Goal: Task Accomplishment & Management: Manage account settings

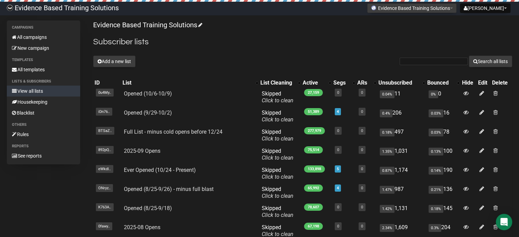
click at [118, 68] on div "Evidence Based Training Solutions Subscriber lists Add a new list Search all li…" at bounding box center [302, 163] width 419 height 286
click at [118, 62] on button "Add a new list" at bounding box center [114, 62] width 42 height 12
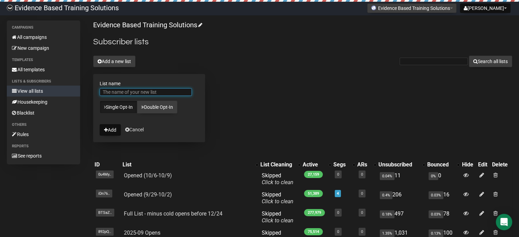
click at [166, 92] on input "List name" at bounding box center [146, 92] width 92 height 8
type input "Enrolled - UP"
click at [102, 129] on button "Add" at bounding box center [110, 130] width 21 height 12
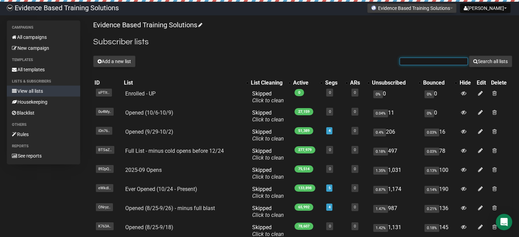
click at [435, 61] on input "text" at bounding box center [434, 62] width 68 height 8
paste input "[PERSON_NAME][EMAIL_ADDRESS][DOMAIN_NAME]"
type input "kim@hopefulhumanscounseling.com"
click at [477, 61] on button "Search all lists" at bounding box center [490, 62] width 43 height 12
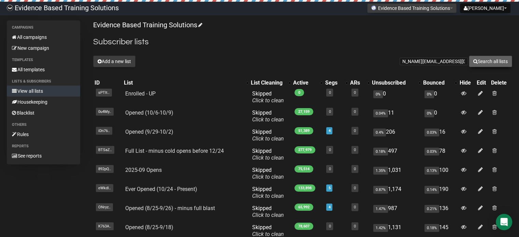
scroll to position [0, 0]
click at [458, 58] on input "[PERSON_NAME][EMAIL_ADDRESS][DOMAIN_NAME]" at bounding box center [434, 62] width 68 height 8
type input "kriks"
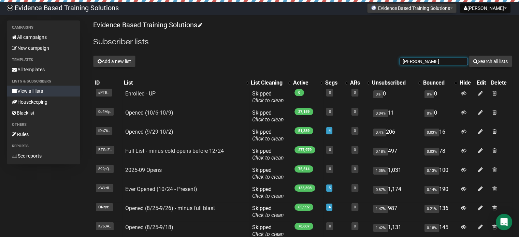
click at [469, 56] on button "Search all lists" at bounding box center [490, 62] width 43 height 12
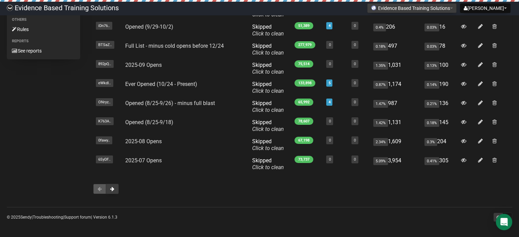
scroll to position [105, 0]
click at [112, 189] on span at bounding box center [112, 188] width 4 height 5
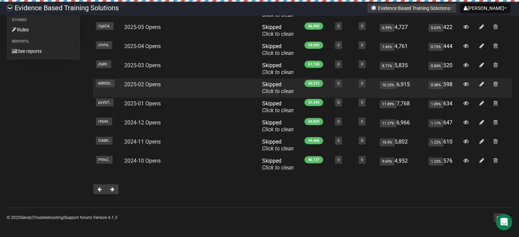
scroll to position [105, 0]
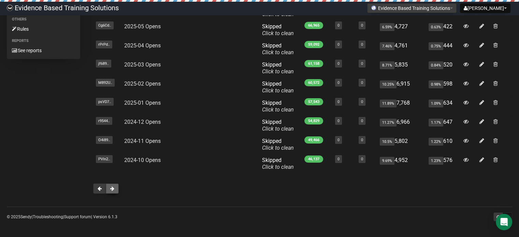
click at [115, 187] on button at bounding box center [112, 189] width 13 height 10
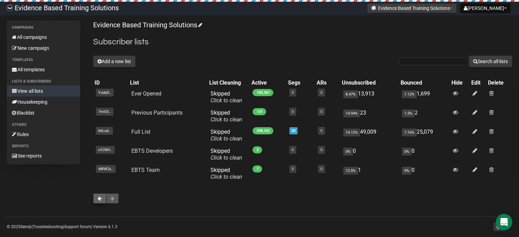
click at [102, 197] on button at bounding box center [99, 199] width 13 height 10
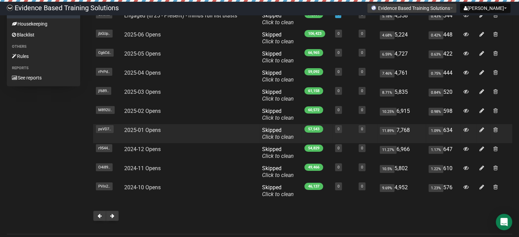
scroll to position [68, 0]
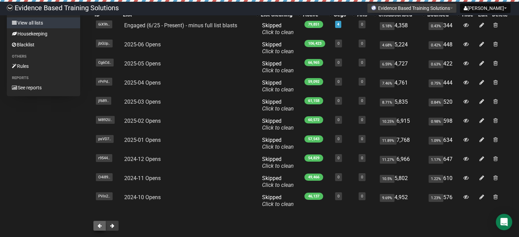
click at [97, 224] on button at bounding box center [99, 226] width 13 height 10
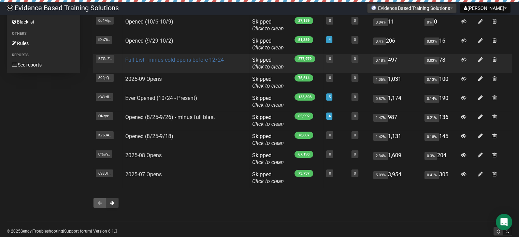
scroll to position [102, 0]
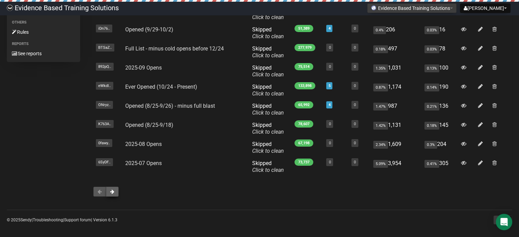
click at [115, 195] on button at bounding box center [112, 192] width 13 height 10
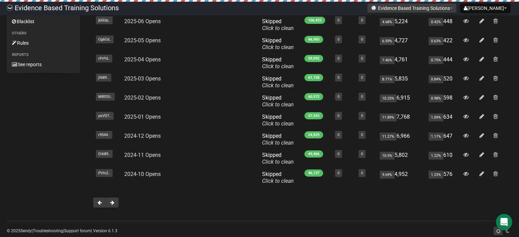
scroll to position [102, 0]
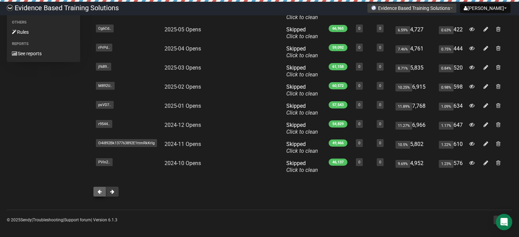
click at [102, 192] on button at bounding box center [99, 192] width 13 height 10
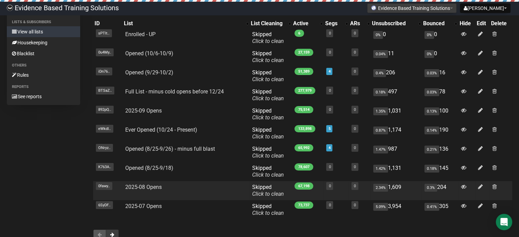
scroll to position [71, 0]
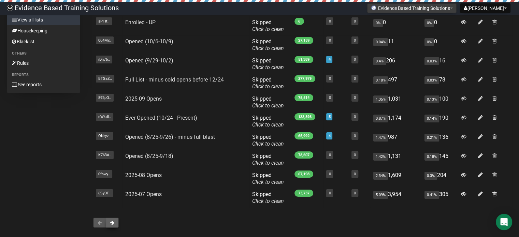
click at [114, 222] on span at bounding box center [112, 222] width 4 height 5
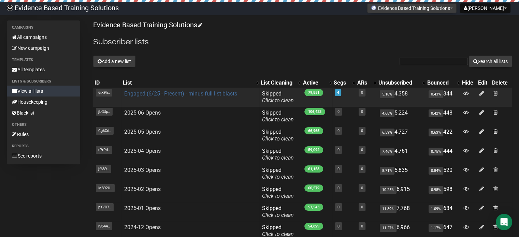
scroll to position [105, 0]
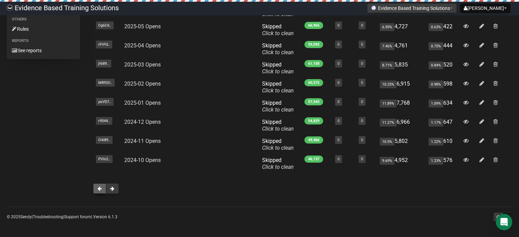
click at [100, 188] on span at bounding box center [100, 188] width 4 height 5
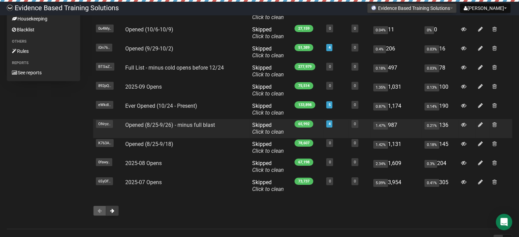
scroll to position [71, 0]
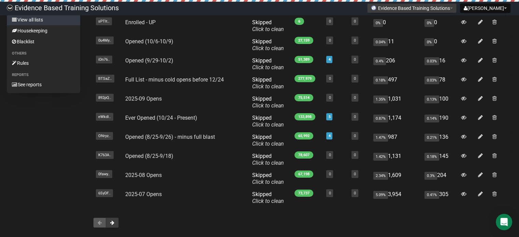
click at [53, 144] on div "Campaigns All campaigns New campaign Templates All templates Lists & subscriber…" at bounding box center [259, 92] width 505 height 286
click at [58, 164] on div "Campaigns All campaigns New campaign Templates All templates Lists & subscriber…" at bounding box center [259, 92] width 505 height 286
click at [111, 224] on span at bounding box center [112, 222] width 4 height 5
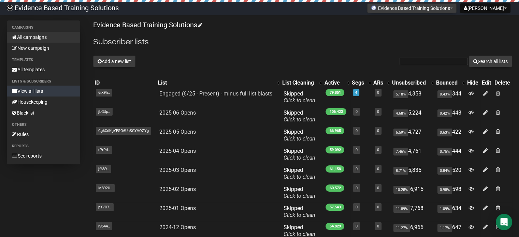
click at [44, 40] on link "All campaigns" at bounding box center [43, 37] width 73 height 11
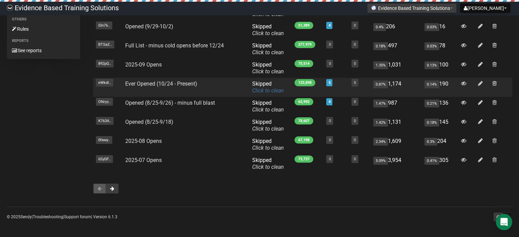
scroll to position [71, 0]
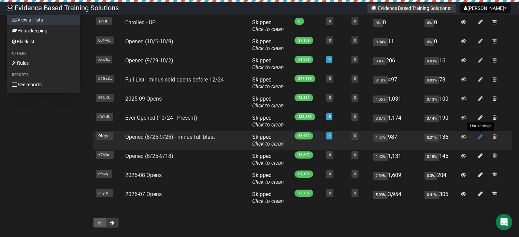
click at [479, 137] on icon at bounding box center [480, 137] width 5 height 6
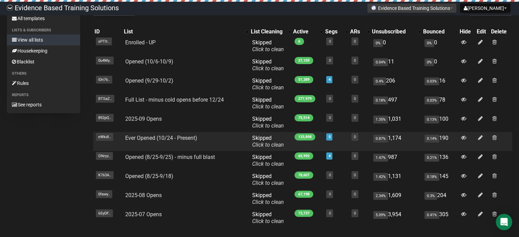
scroll to position [68, 0]
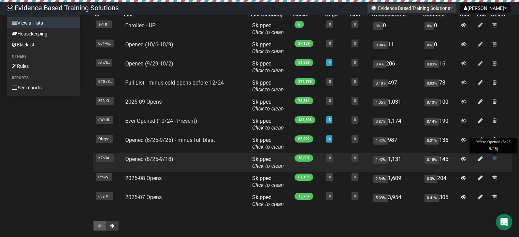
click at [496, 159] on span at bounding box center [495, 159] width 4 height 6
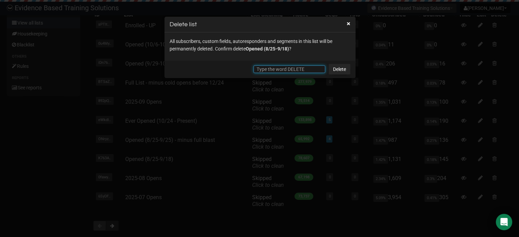
click at [309, 71] on input "text" at bounding box center [290, 70] width 72 height 8
type input "DELETE"
click at [340, 69] on link "Delete" at bounding box center [340, 69] width 22 height 11
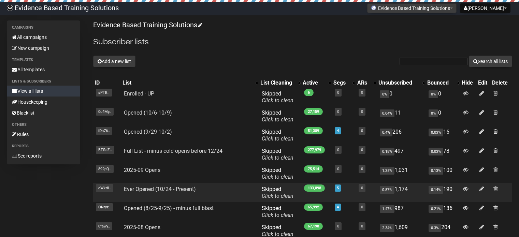
scroll to position [68, 0]
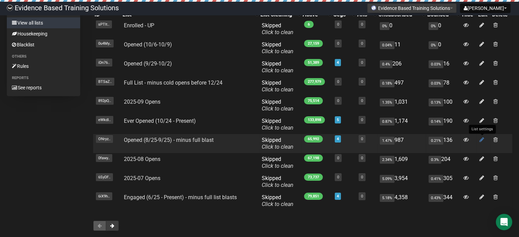
click at [481, 139] on icon at bounding box center [482, 140] width 5 height 6
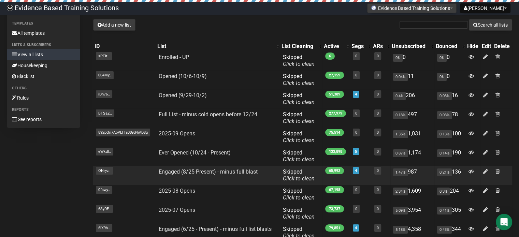
scroll to position [68, 0]
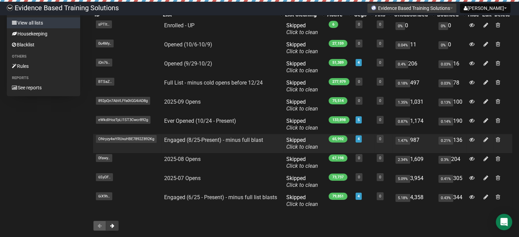
click at [126, 138] on span "ONryzy4wYRUvuHBE7892Z892Kg" at bounding box center [126, 139] width 61 height 8
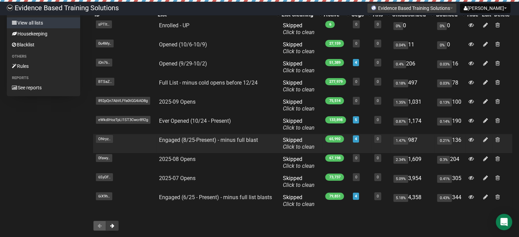
click at [187, 134] on td "Engaged (8/25-Present) - minus full blast" at bounding box center [218, 143] width 124 height 19
click at [187, 141] on link "Engaged (8/25-Present) - minus full blast" at bounding box center [208, 140] width 99 height 6
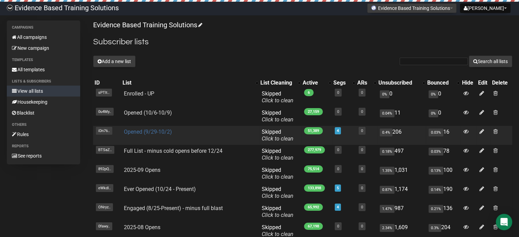
click at [158, 132] on link "Opened (9/29-10/2)" at bounding box center [148, 132] width 48 height 6
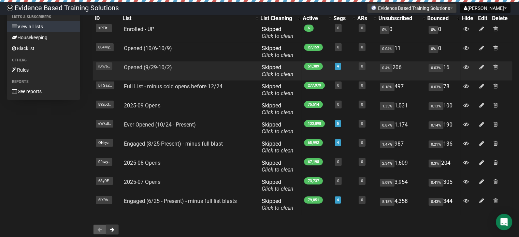
scroll to position [68, 0]
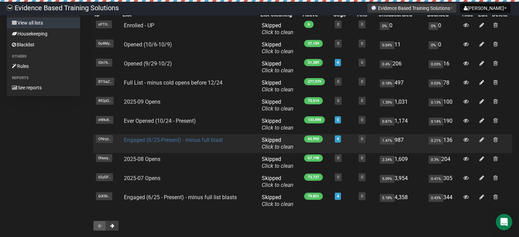
click at [184, 141] on link "Engaged (8/25-Present) - minus full blast" at bounding box center [173, 140] width 99 height 6
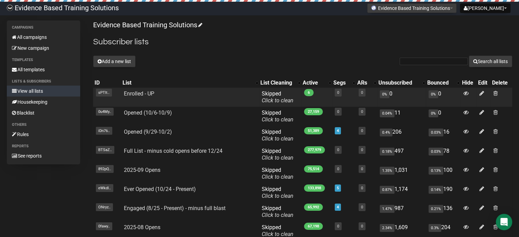
scroll to position [34, 0]
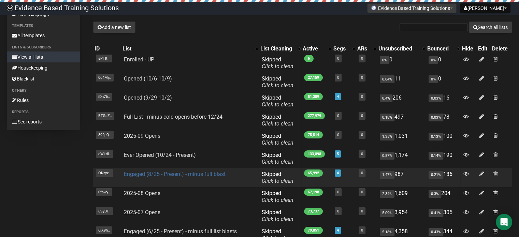
click at [202, 175] on link "Engaged (8/25 - Present) - minus full blast" at bounding box center [175, 174] width 102 height 6
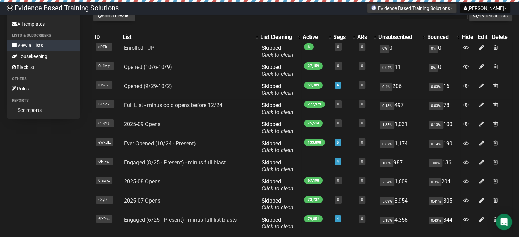
scroll to position [34, 0]
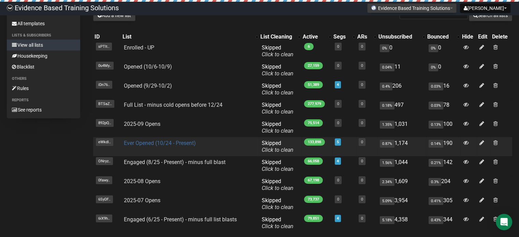
scroll to position [34, 0]
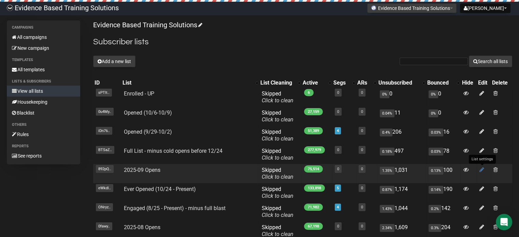
click at [483, 169] on icon at bounding box center [482, 170] width 5 height 6
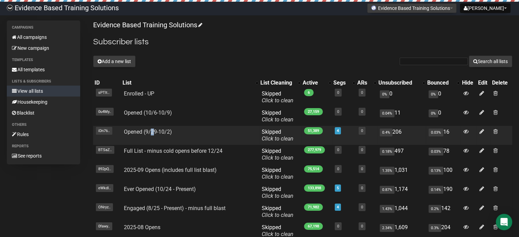
drag, startPoint x: 153, startPoint y: 133, endPoint x: 152, endPoint y: 128, distance: 5.6
click at [152, 128] on td "Opened (9/29-10/2)" at bounding box center [190, 135] width 138 height 19
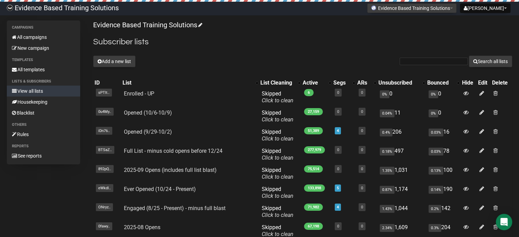
drag, startPoint x: 152, startPoint y: 132, endPoint x: 283, endPoint y: 51, distance: 154.0
click at [288, 44] on h2 "Subscriber lists" at bounding box center [302, 42] width 419 height 12
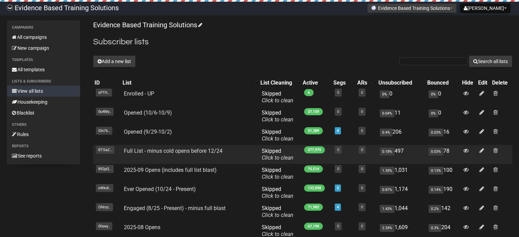
scroll to position [34, 0]
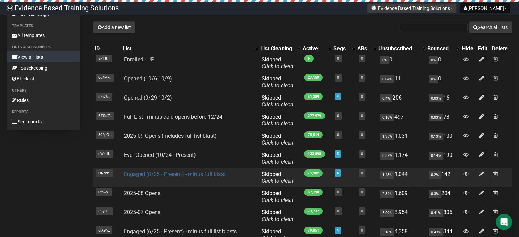
click at [176, 174] on link "Engaged (8/25 - Present) - minus full blast" at bounding box center [175, 174] width 102 height 6
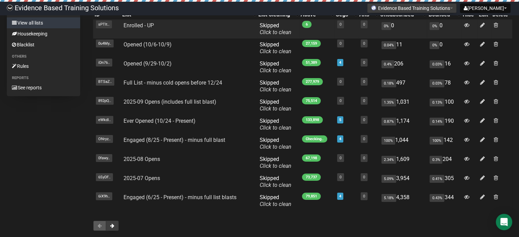
scroll to position [34, 0]
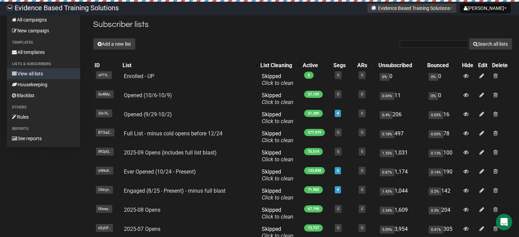
scroll to position [34, 0]
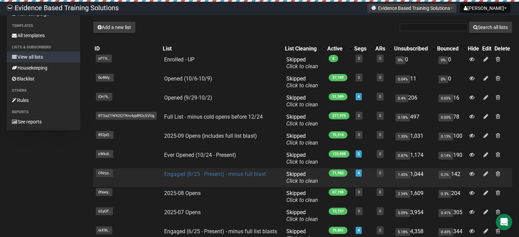
click at [183, 173] on link "Engaged (8/25 - Present) - minus full blast" at bounding box center [215, 174] width 102 height 6
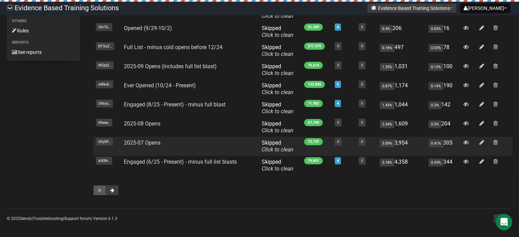
scroll to position [105, 0]
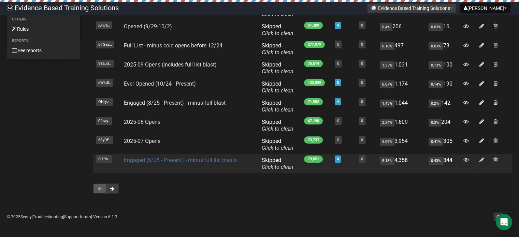
click at [143, 160] on link "Engaged (6/25 - Present) - minus full list blasts" at bounding box center [180, 160] width 113 height 6
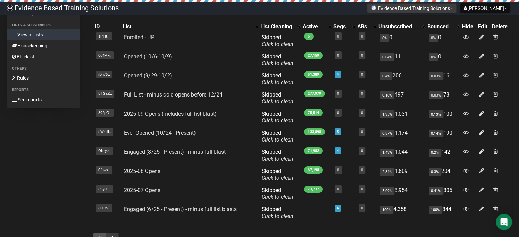
scroll to position [68, 0]
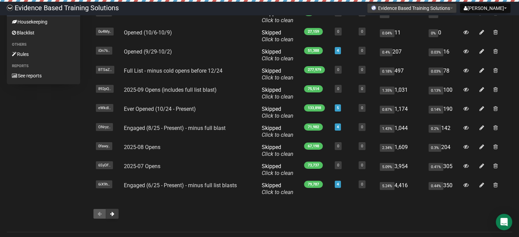
scroll to position [68, 0]
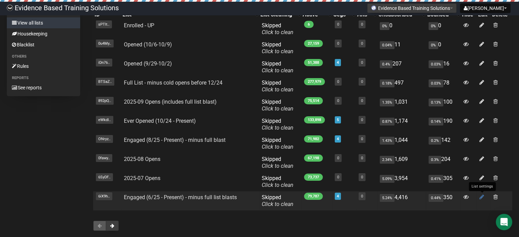
click at [480, 198] on icon at bounding box center [482, 197] width 5 height 6
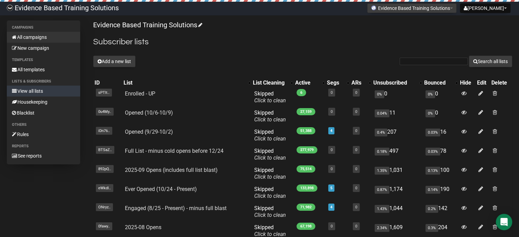
click at [34, 37] on link "All campaigns" at bounding box center [43, 37] width 73 height 11
